Goal: Check status

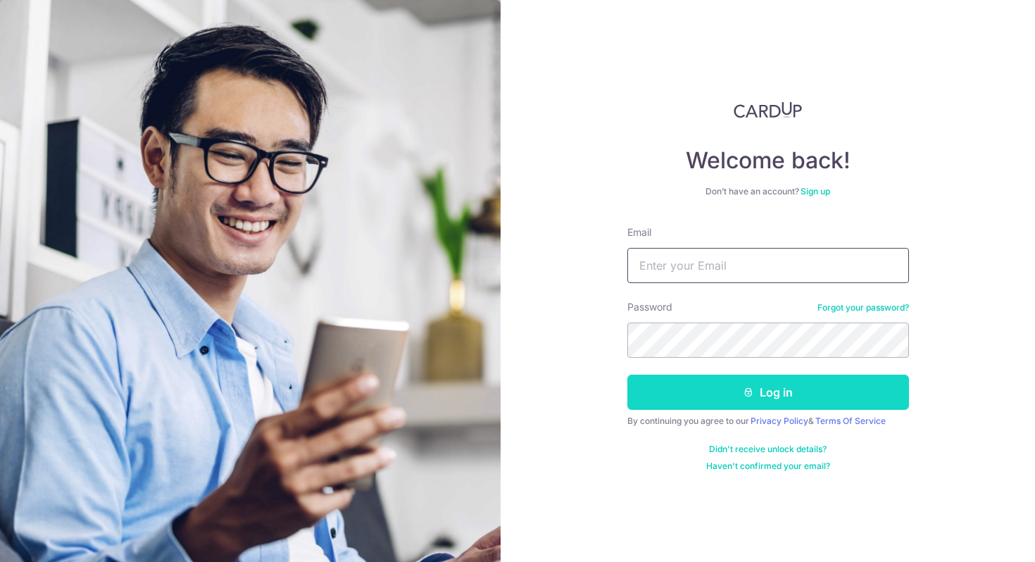
type input "[EMAIL_ADDRESS][DOMAIN_NAME]"
click at [648, 400] on button "Log in" at bounding box center [769, 392] width 282 height 35
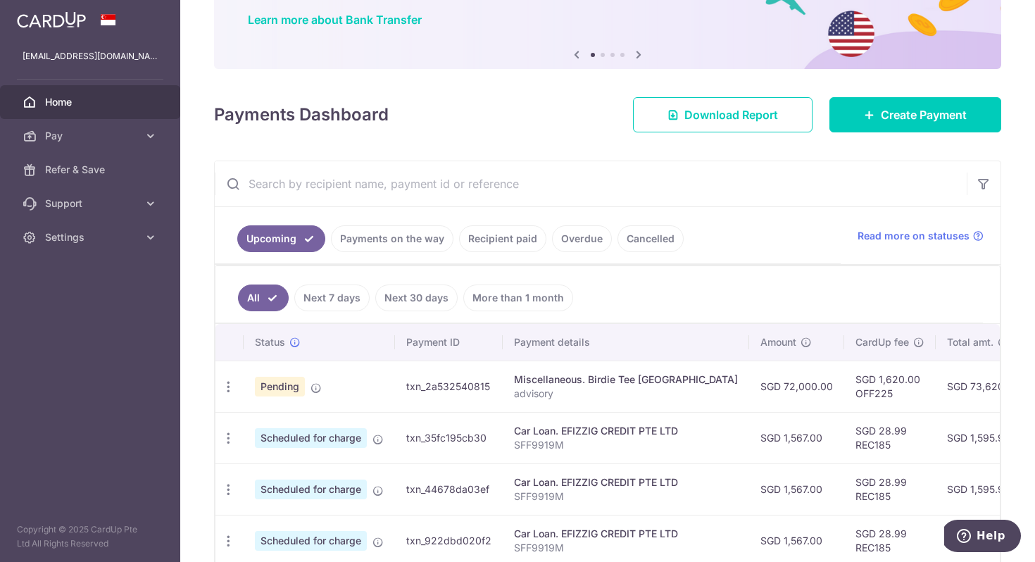
scroll to position [185, 0]
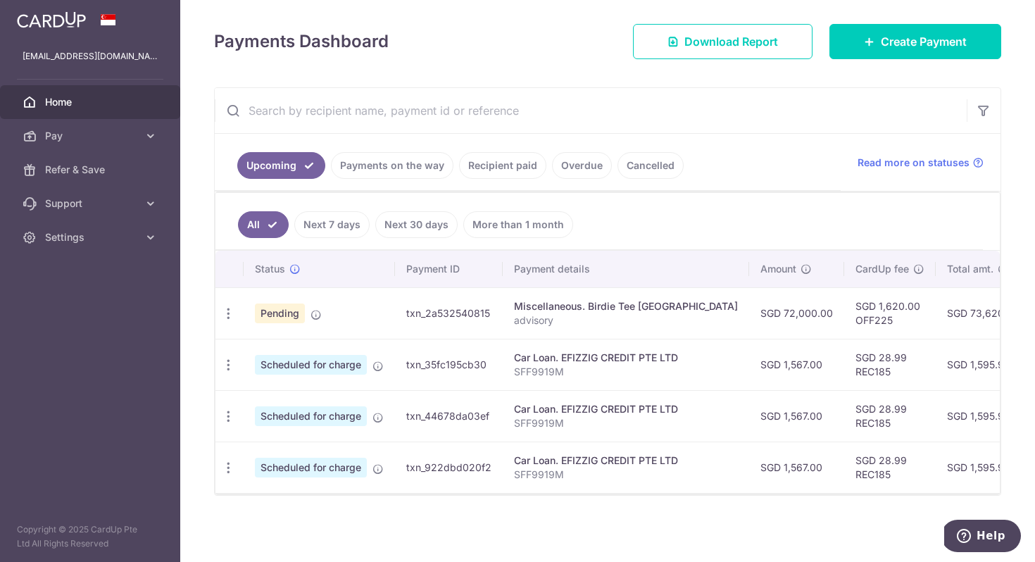
click at [587, 309] on div "Miscellaneous. Birdie Tee [GEOGRAPHIC_DATA]" at bounding box center [626, 306] width 224 height 14
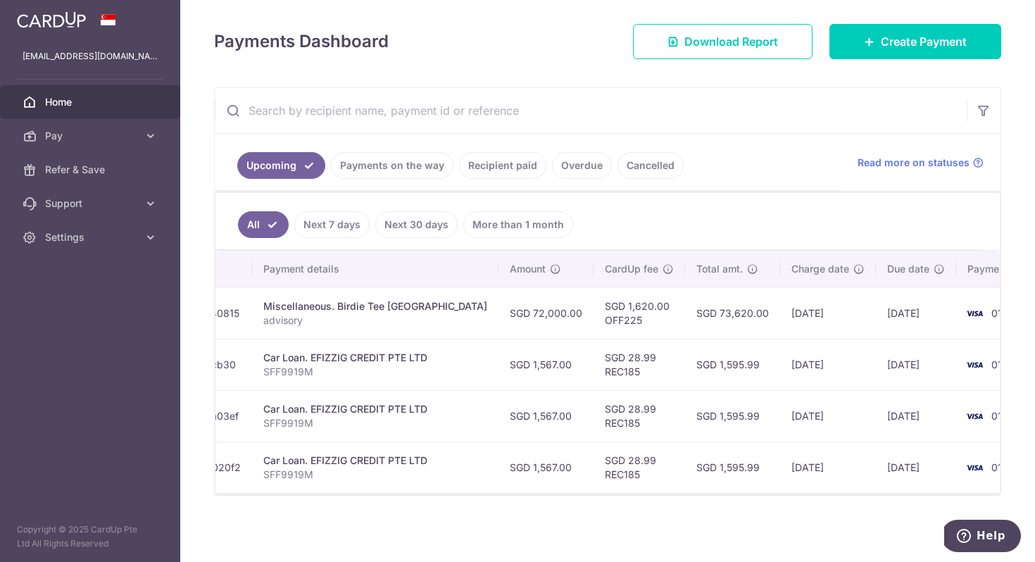
scroll to position [0, 0]
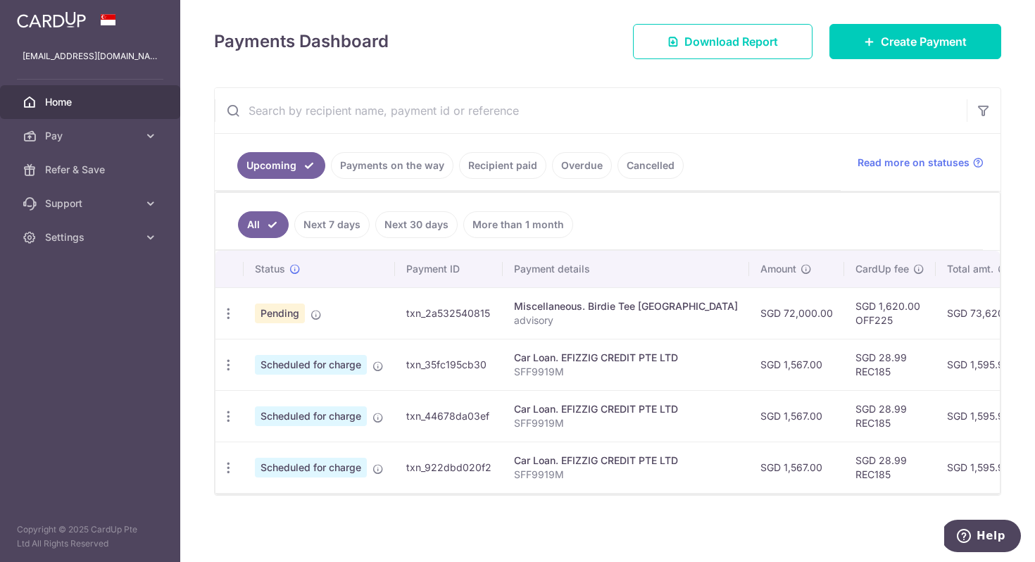
click at [427, 315] on td "txn_2a532540815" at bounding box center [449, 312] width 108 height 51
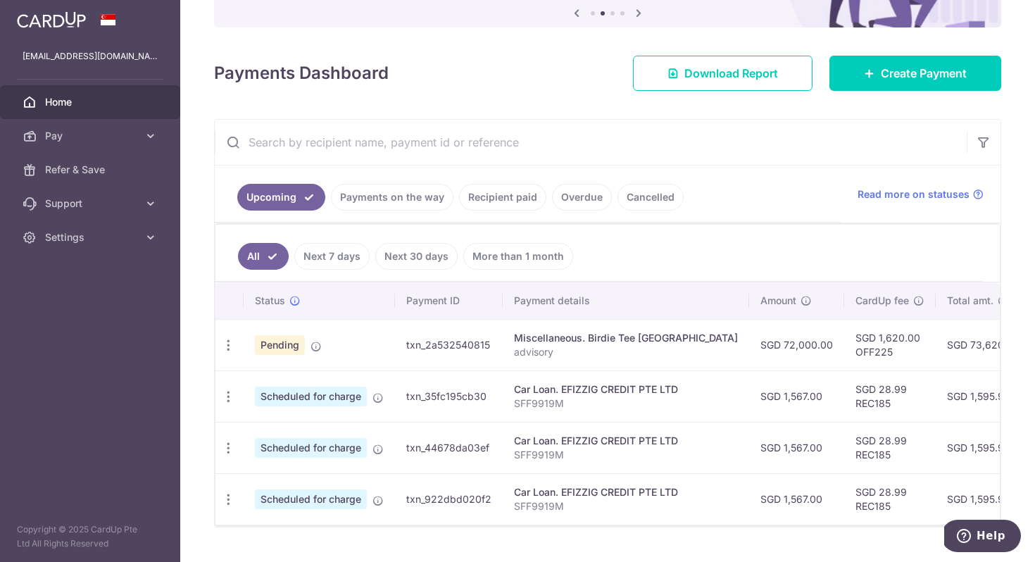
scroll to position [170, 0]
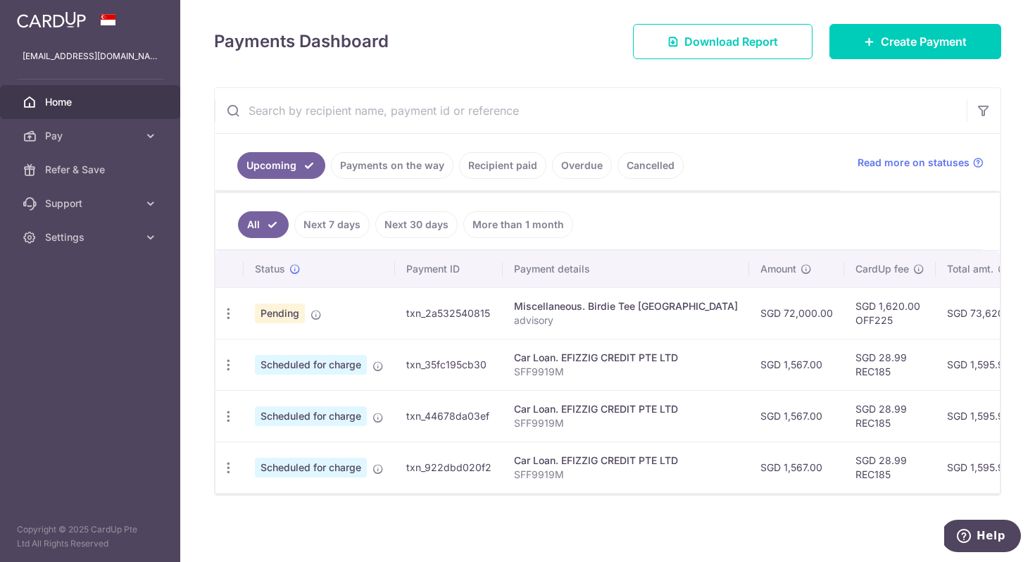
click at [530, 310] on div "Miscellaneous. Birdie Tee [GEOGRAPHIC_DATA]" at bounding box center [626, 306] width 224 height 14
click at [223, 315] on icon "button" at bounding box center [228, 313] width 15 height 15
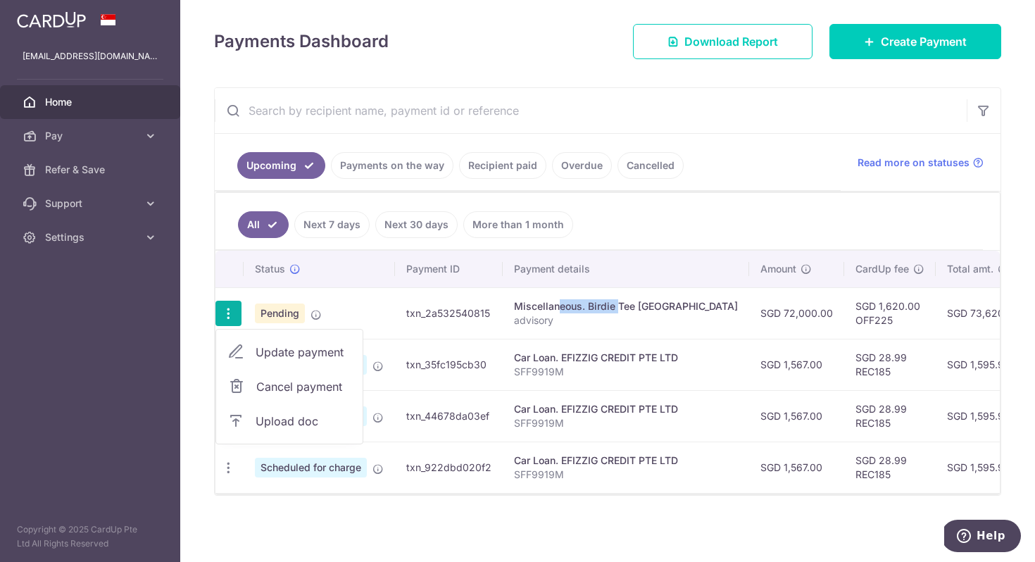
click at [345, 258] on th "Status" at bounding box center [319, 269] width 151 height 37
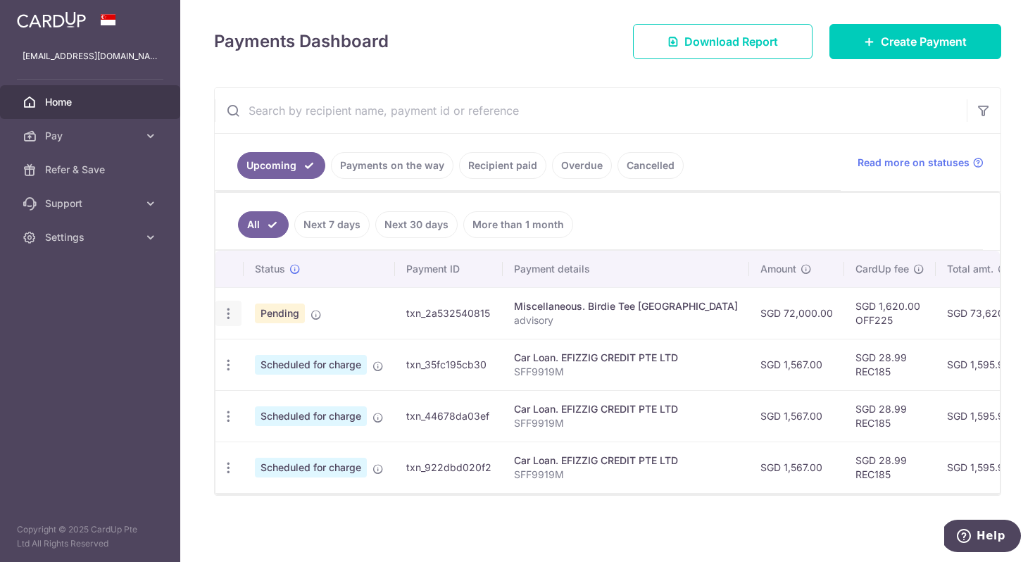
click at [237, 313] on div "Update payment Cancel payment Upload doc" at bounding box center [229, 314] width 26 height 26
click at [230, 314] on icon "button" at bounding box center [228, 313] width 15 height 15
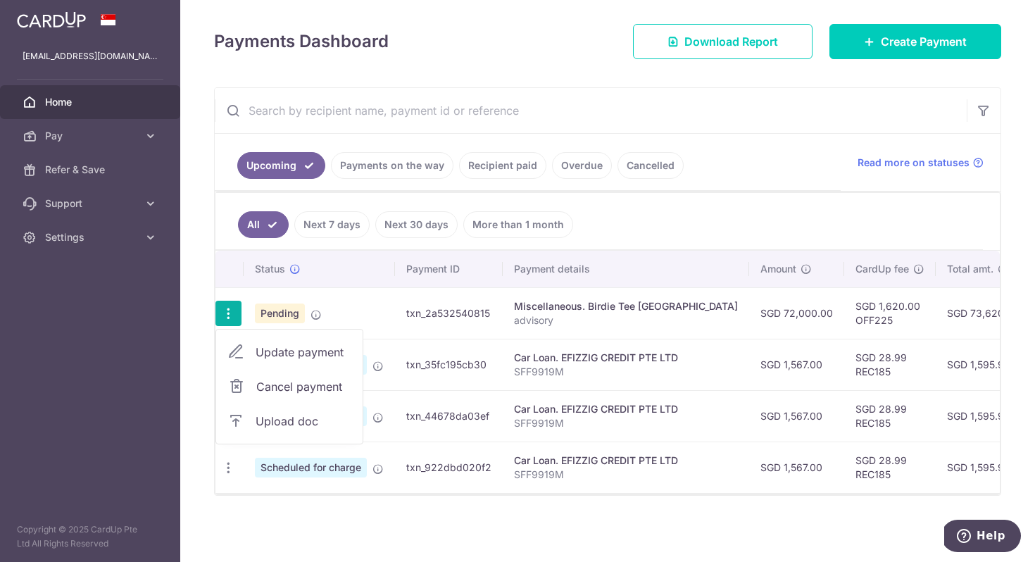
click at [323, 288] on td "Pending" at bounding box center [319, 312] width 151 height 51
